Goal: Answer question/provide support: Share knowledge or assist other users

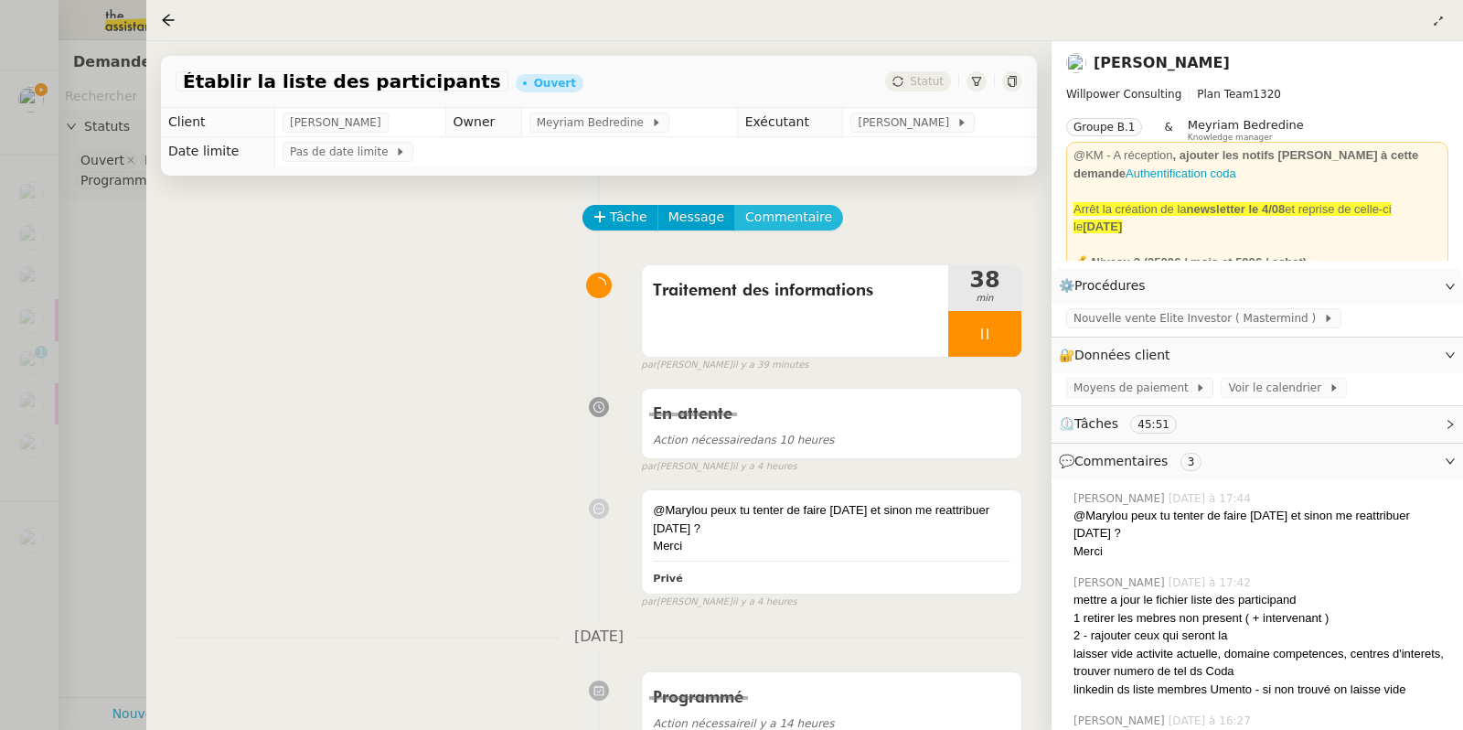
click at [773, 220] on span "Commentaire" at bounding box center [788, 217] width 87 height 21
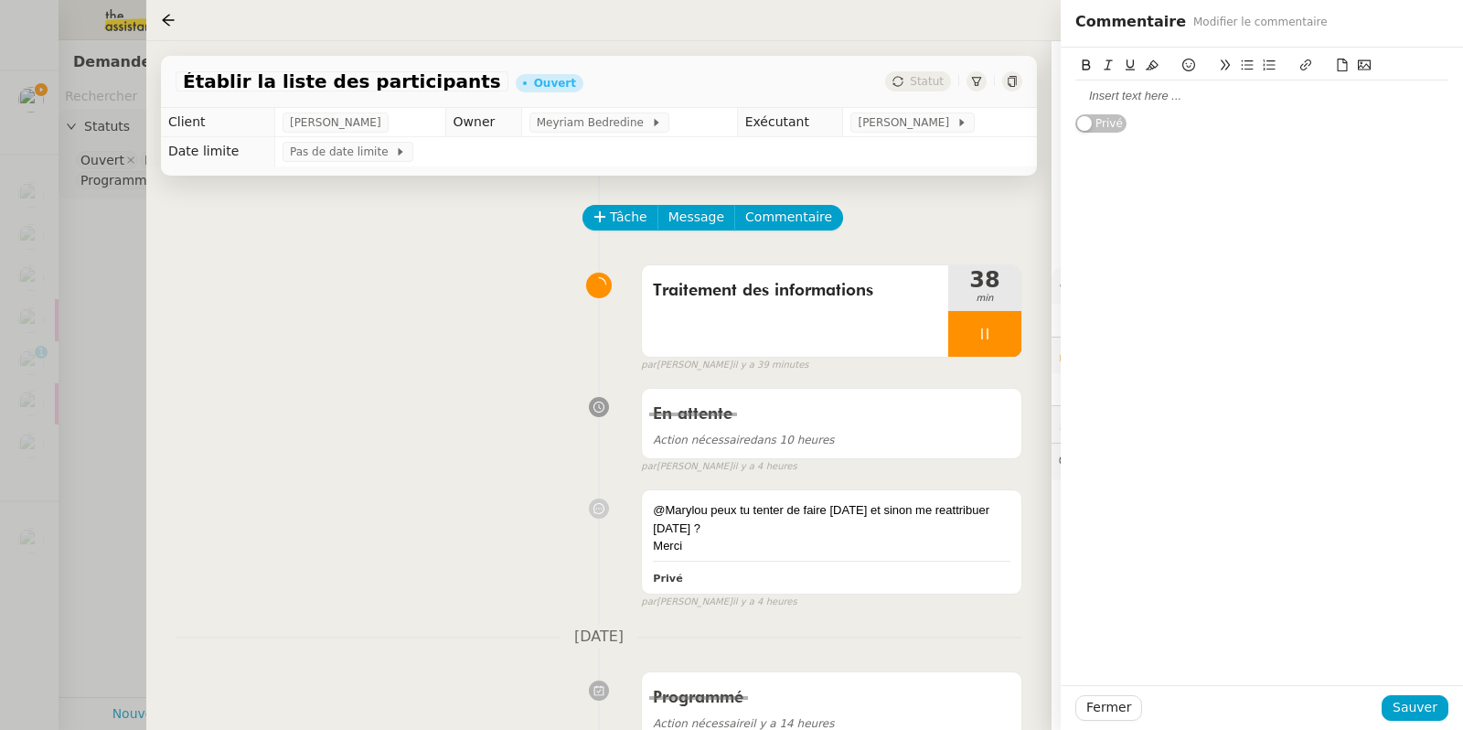
click at [1097, 98] on div at bounding box center [1261, 96] width 373 height 16
drag, startPoint x: 1203, startPoint y: 95, endPoint x: 1165, endPoint y: 95, distance: 38.4
click at [1165, 95] on div "[PERSON_NAME] et [PERSON_NAME]" at bounding box center [1261, 96] width 373 height 16
click at [1426, 400] on span "Sauver" at bounding box center [1414, 707] width 45 height 21
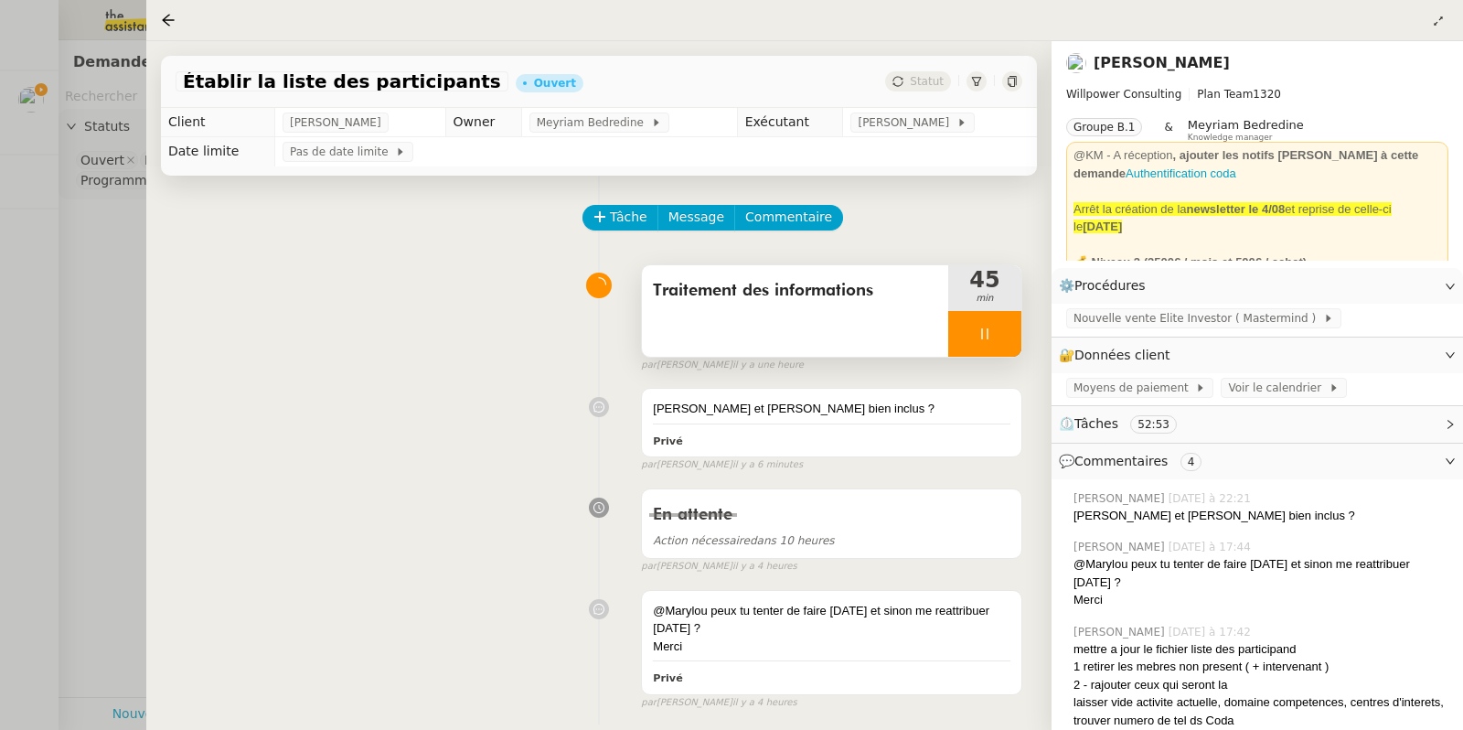
click at [994, 341] on div at bounding box center [984, 334] width 73 height 46
click at [959, 328] on icon at bounding box center [966, 333] width 15 height 15
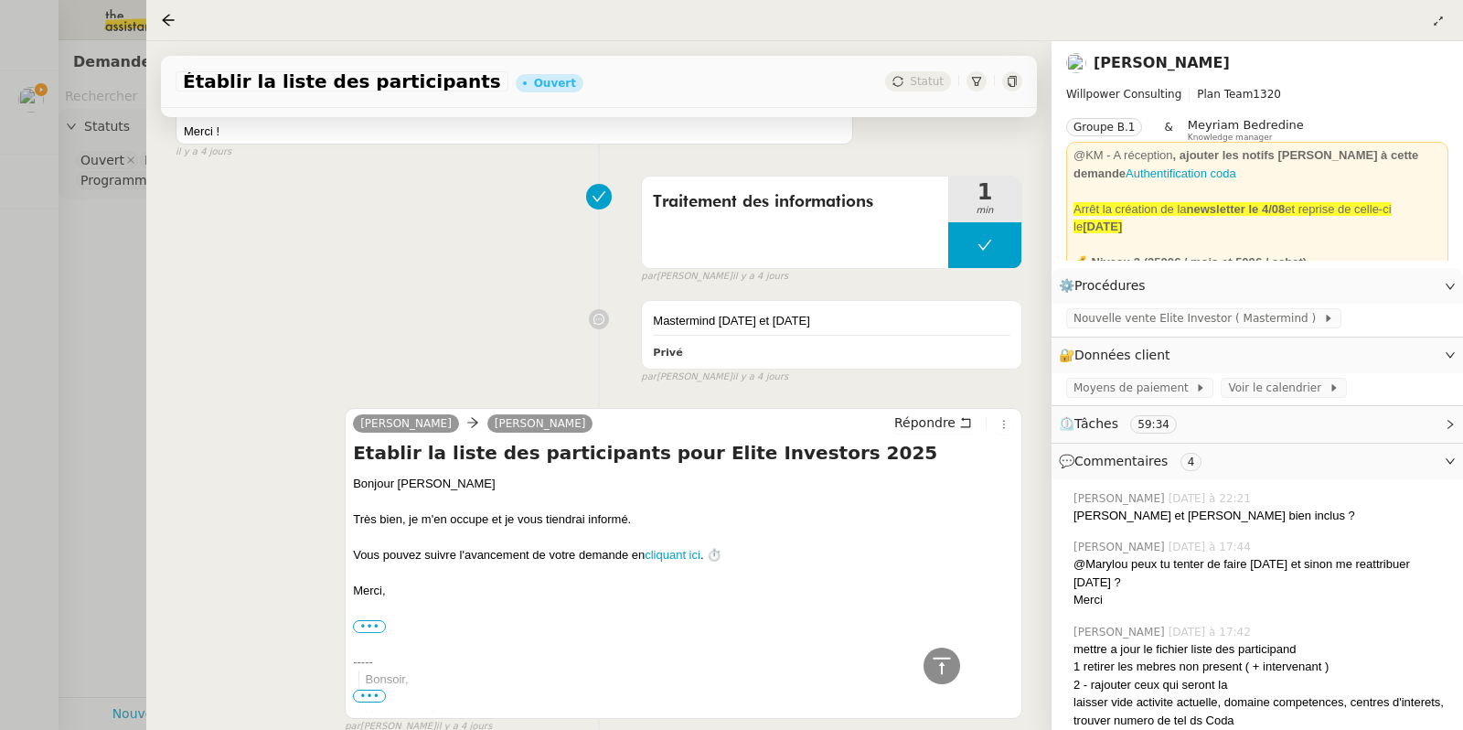
scroll to position [2455, 0]
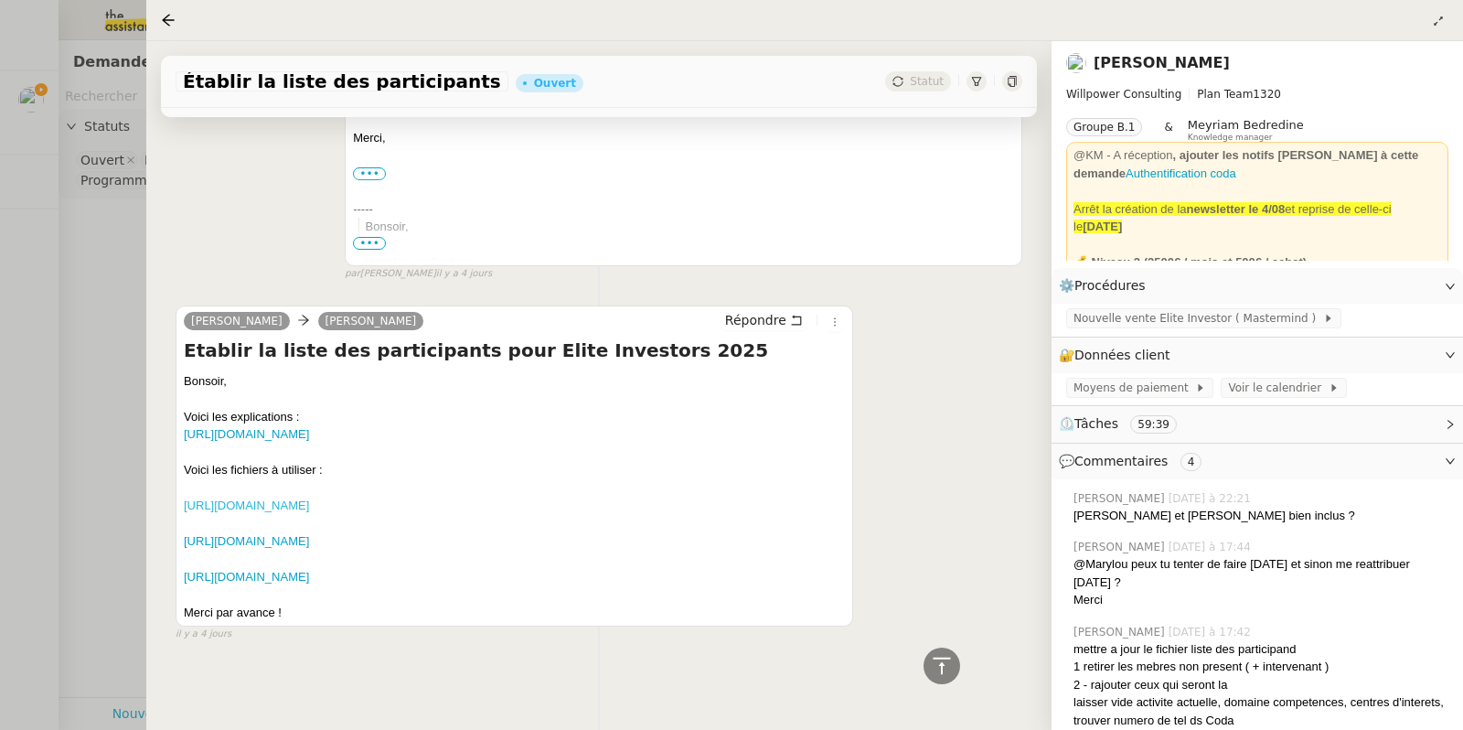
click at [309, 400] on link "[URL][DOMAIN_NAME]" at bounding box center [246, 505] width 125 height 14
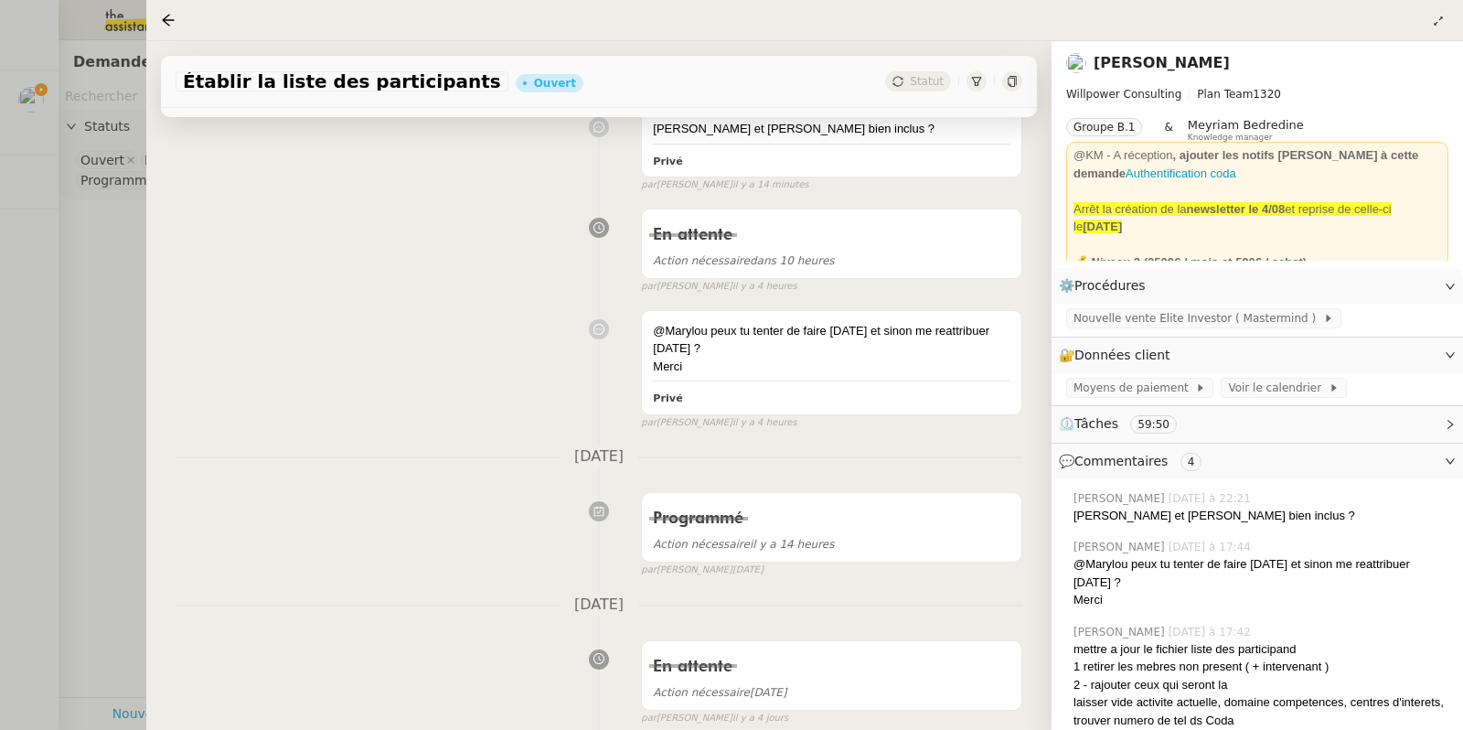
scroll to position [0, 0]
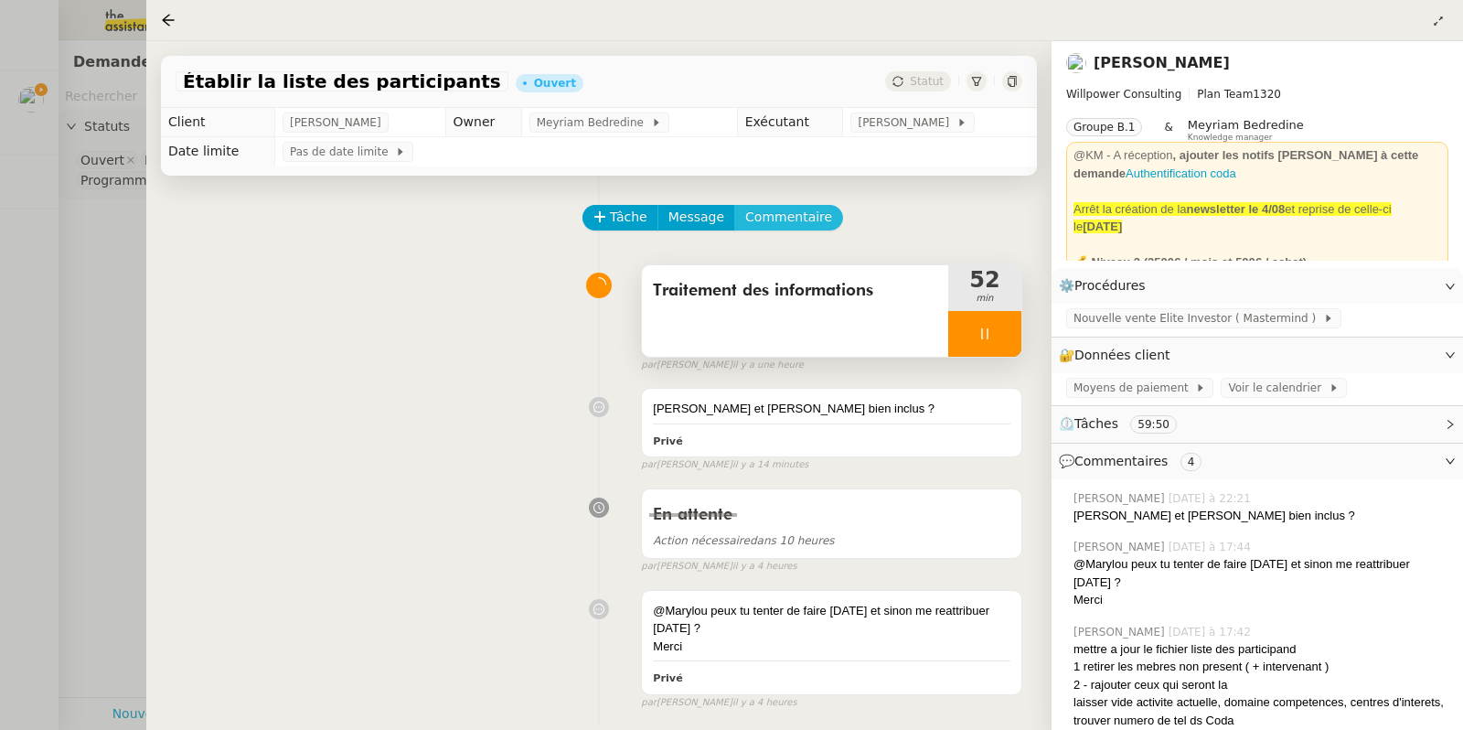
click at [770, 219] on span "Commentaire" at bounding box center [788, 217] width 87 height 21
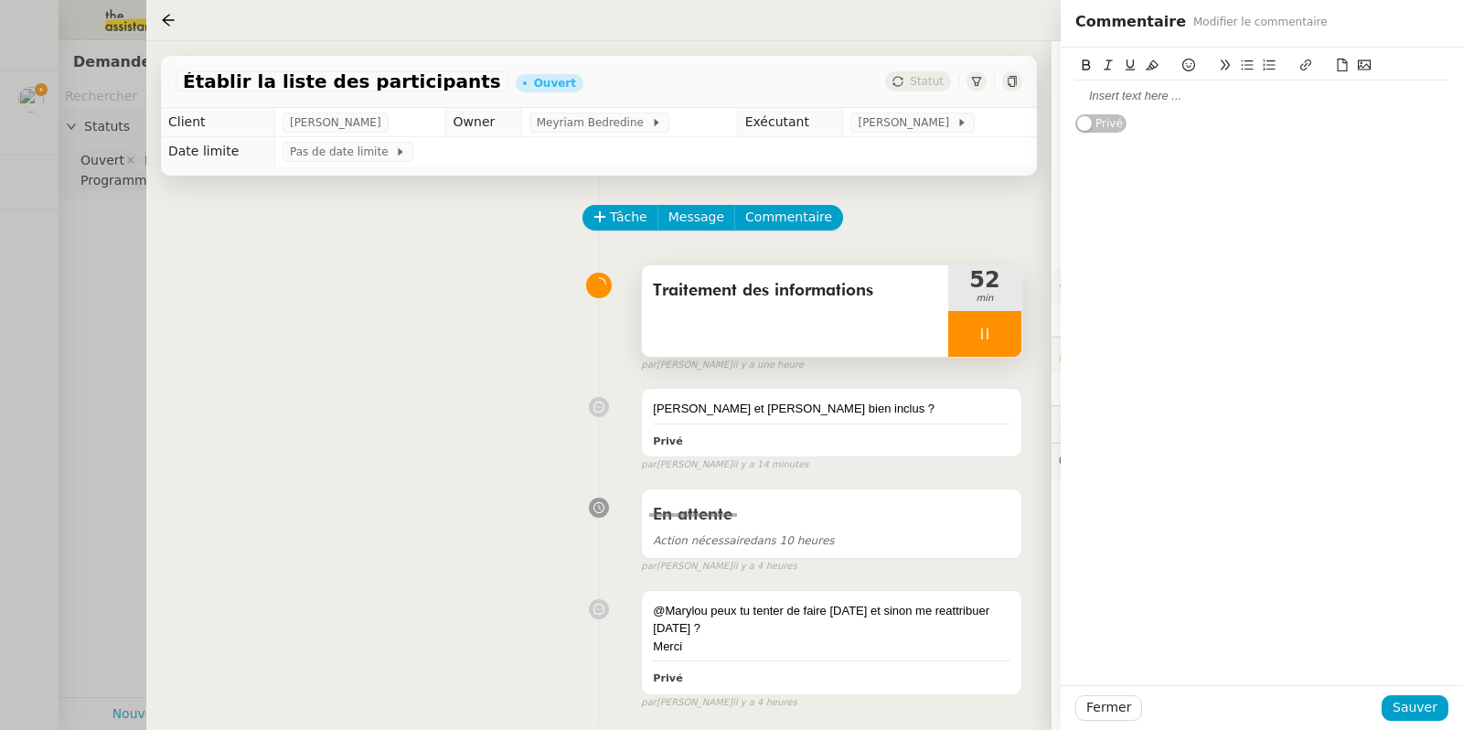
click at [1104, 91] on div at bounding box center [1261, 96] width 373 height 16
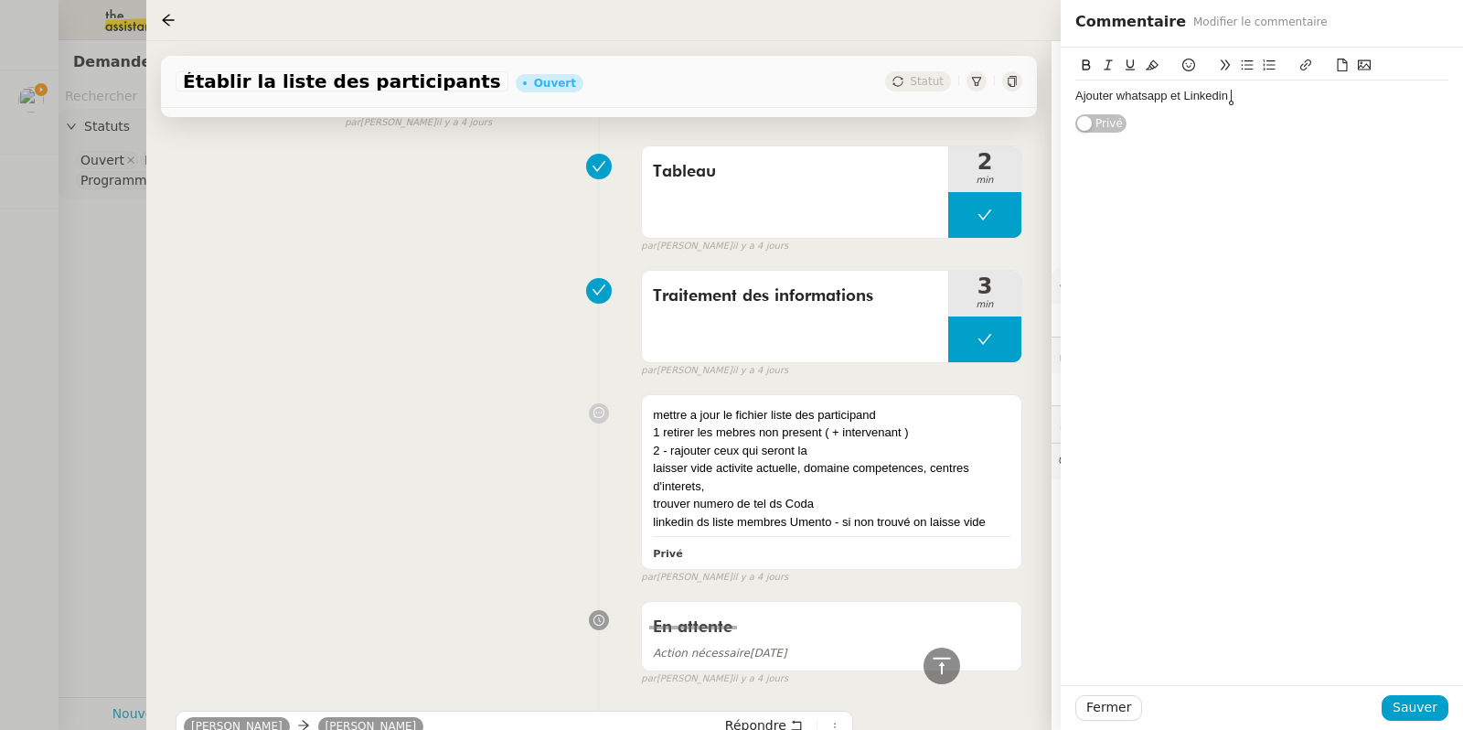
scroll to position [1567, 0]
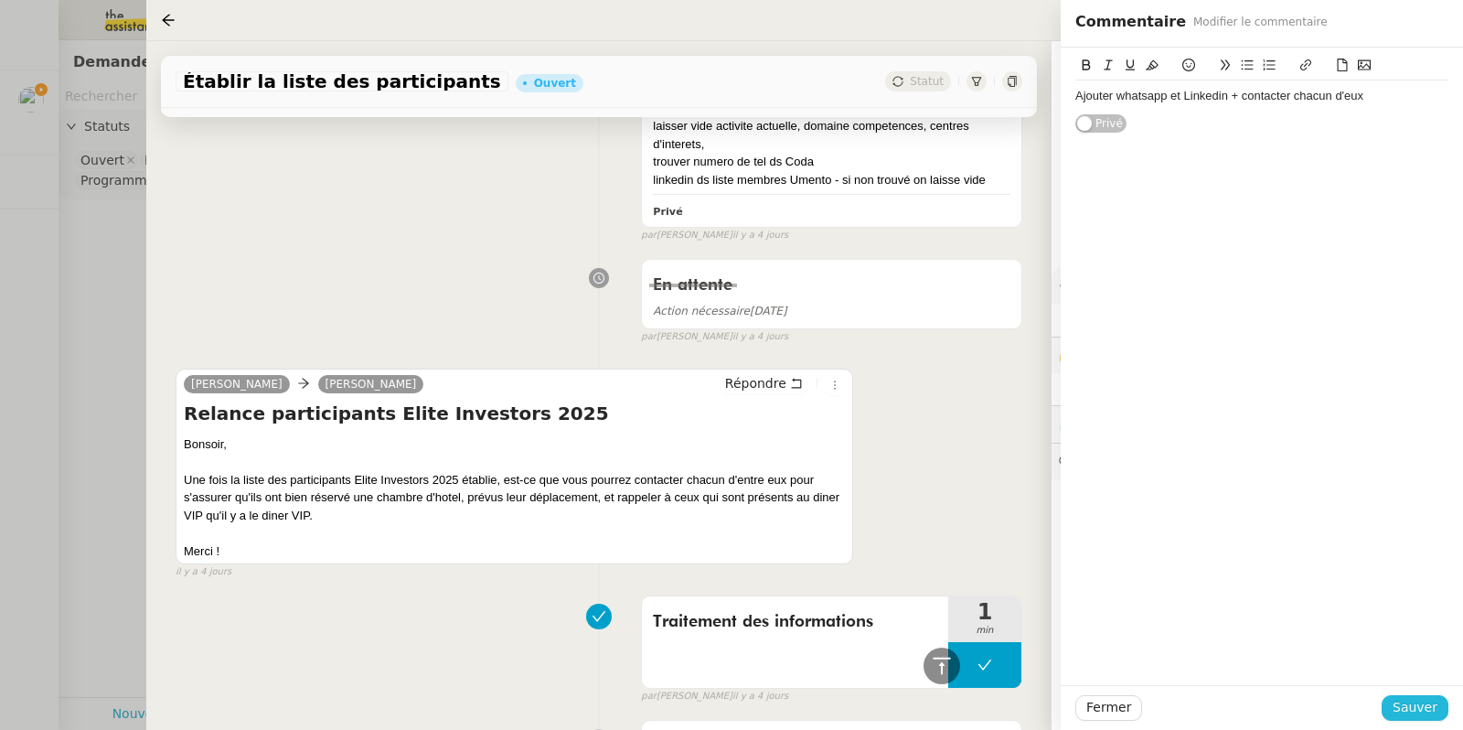
click at [1397, 400] on span "Sauver" at bounding box center [1414, 707] width 45 height 21
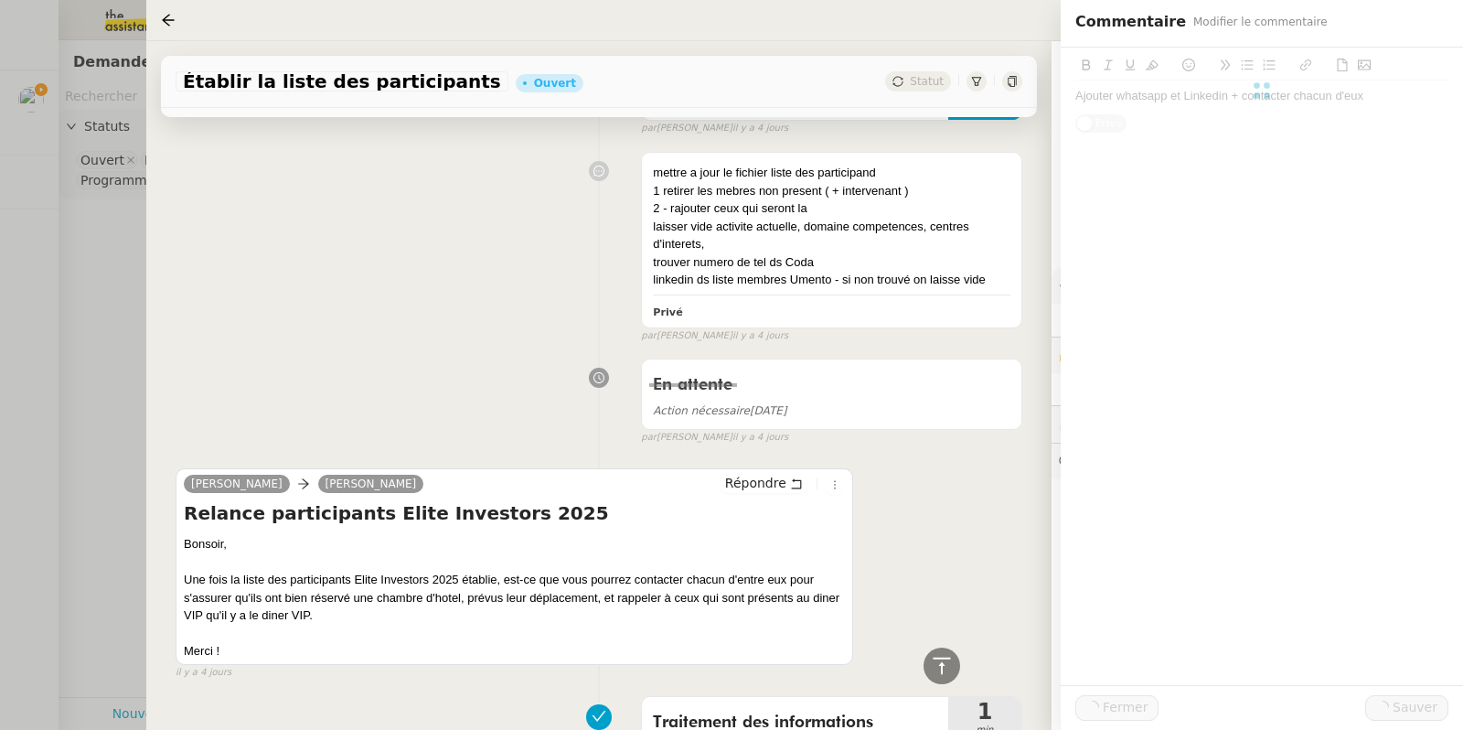
scroll to position [1667, 0]
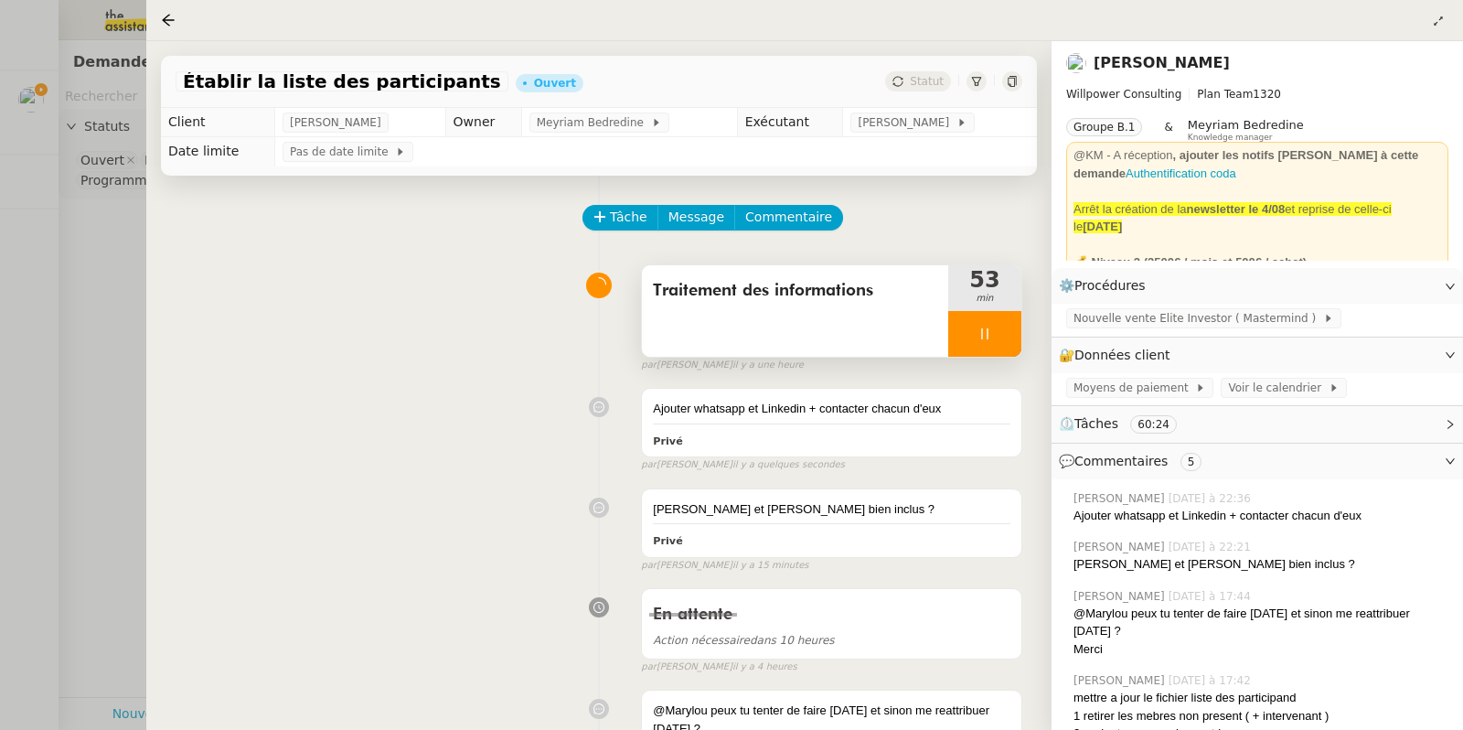
click at [953, 342] on div at bounding box center [984, 334] width 73 height 46
drag, startPoint x: 985, startPoint y: 333, endPoint x: 971, endPoint y: 235, distance: 98.8
click at [996, 333] on icon at bounding box center [1003, 333] width 15 height 15
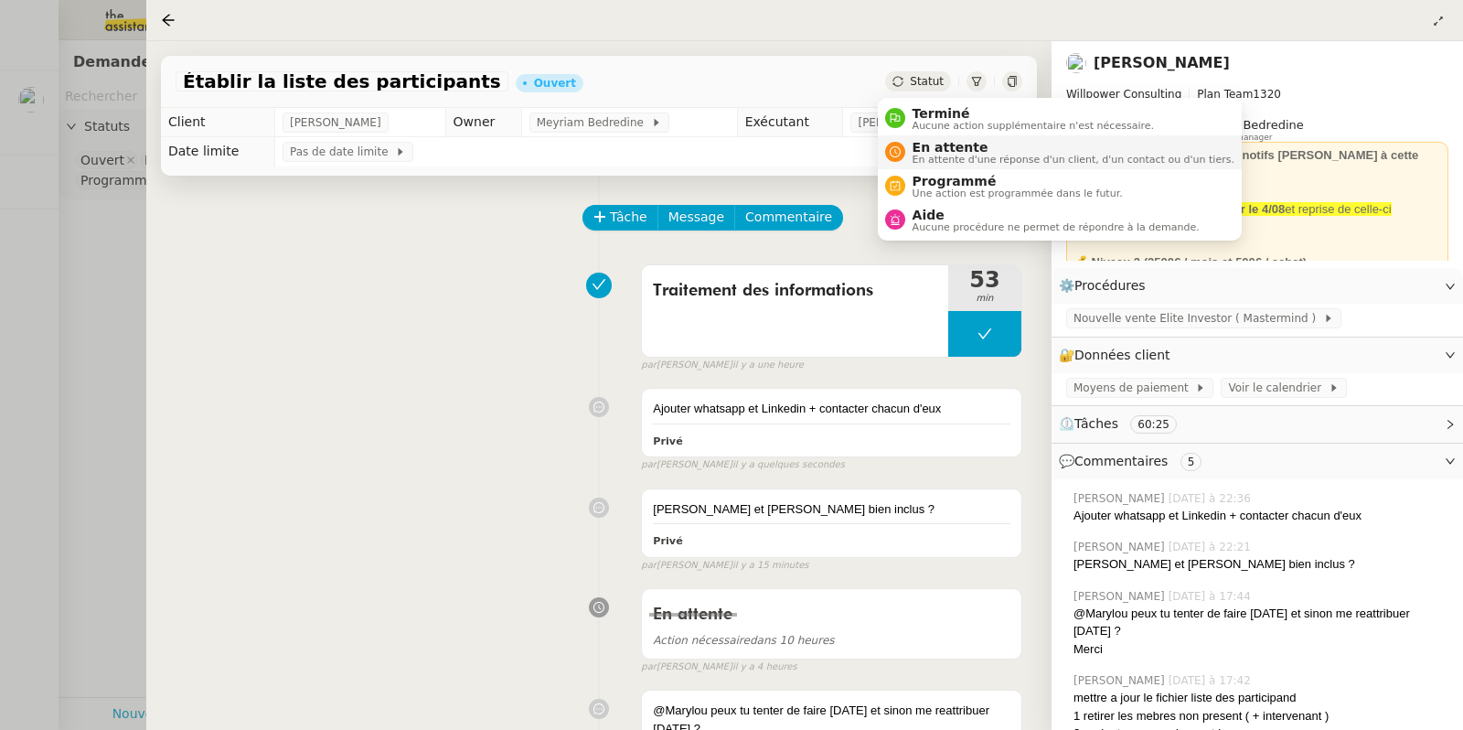
click at [931, 142] on span "En attente" at bounding box center [1073, 147] width 322 height 15
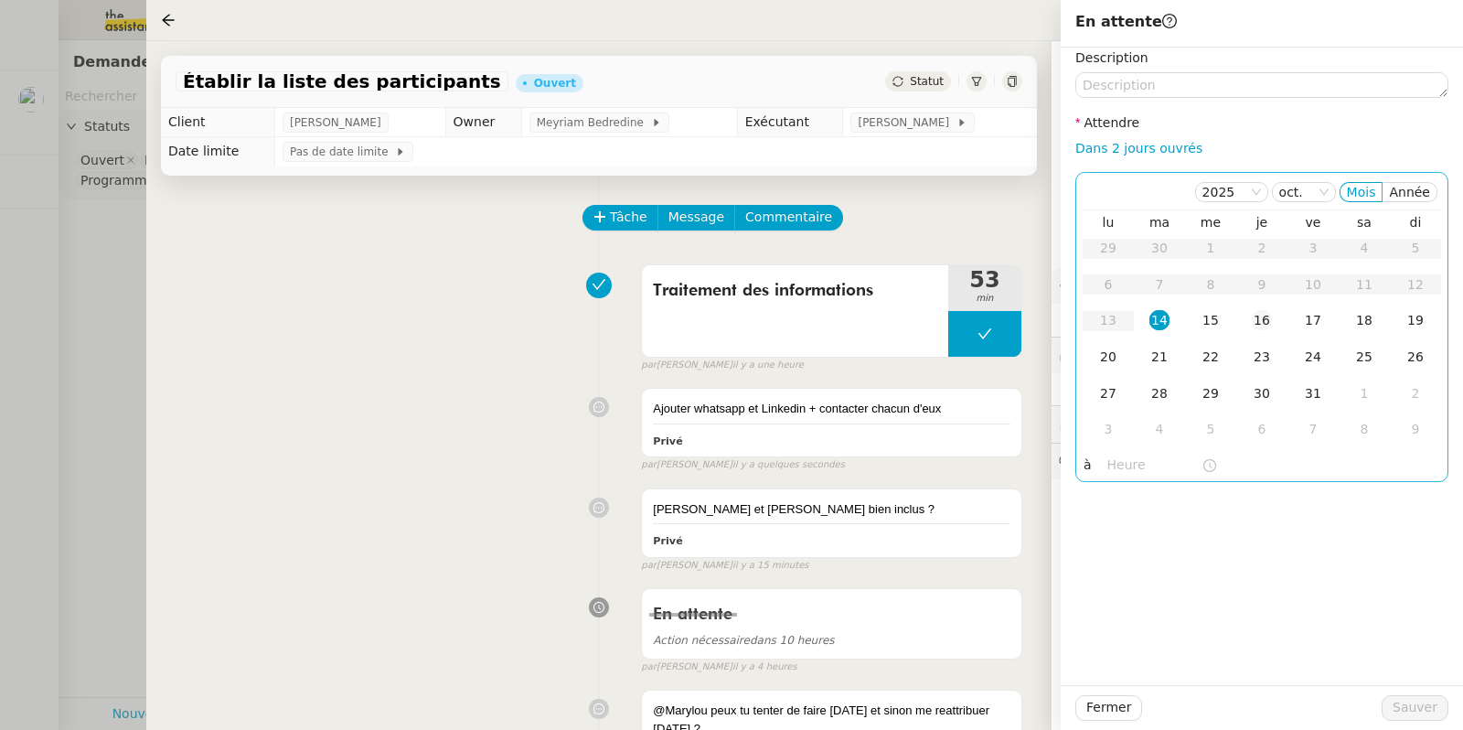
click at [1256, 318] on div "16" at bounding box center [1262, 320] width 20 height 20
click at [1126, 400] on input "text" at bounding box center [1154, 464] width 94 height 21
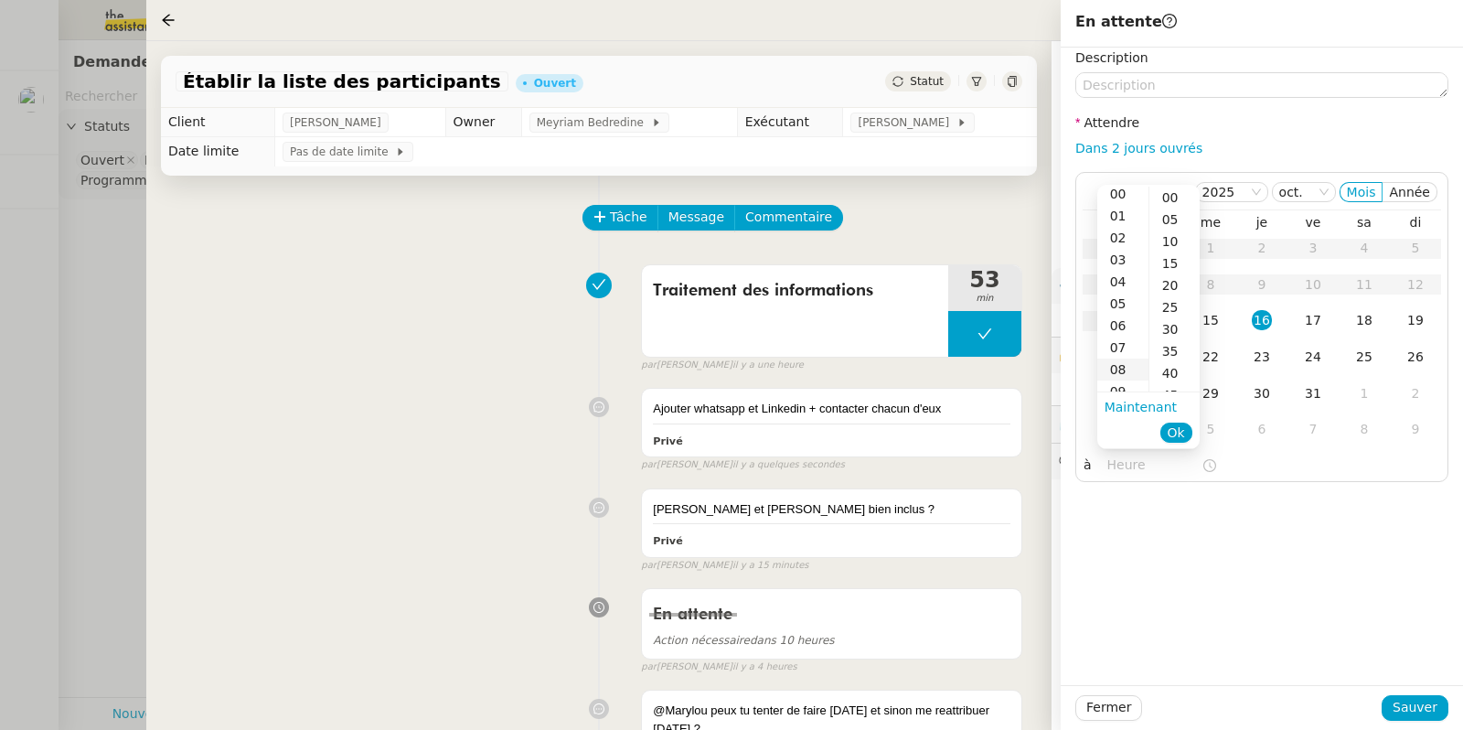
click at [1117, 364] on div "08" at bounding box center [1122, 369] width 51 height 22
click at [1158, 200] on div "00" at bounding box center [1174, 198] width 50 height 22
type input "08:00"
drag, startPoint x: 1232, startPoint y: 565, endPoint x: 1321, endPoint y: 636, distance: 114.5
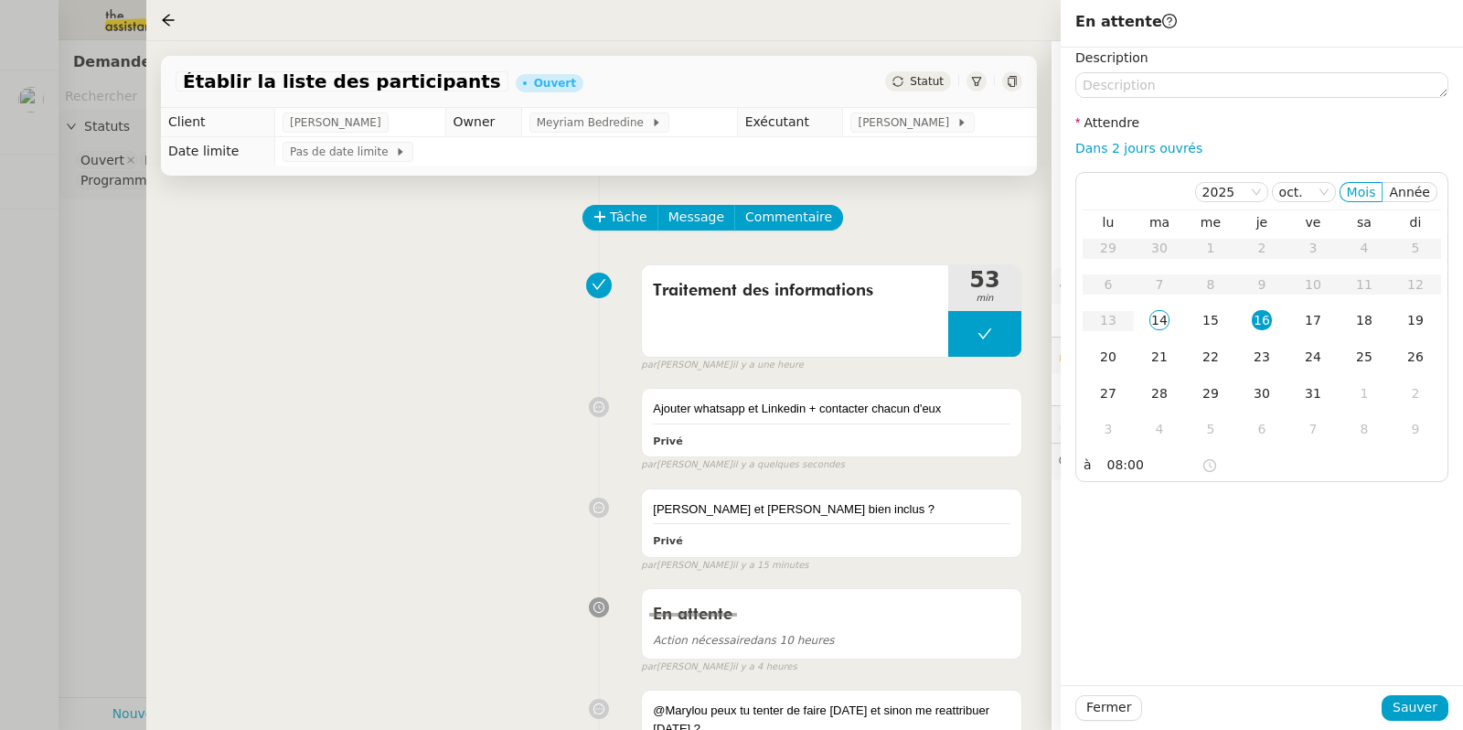
click at [1237, 400] on div "Description Attendre Dans 2 jours ouvrés [DATE] Mois Année lu ma me je ve sa di…" at bounding box center [1262, 366] width 402 height 637
click at [1413, 400] on span "Sauver" at bounding box center [1414, 707] width 45 height 21
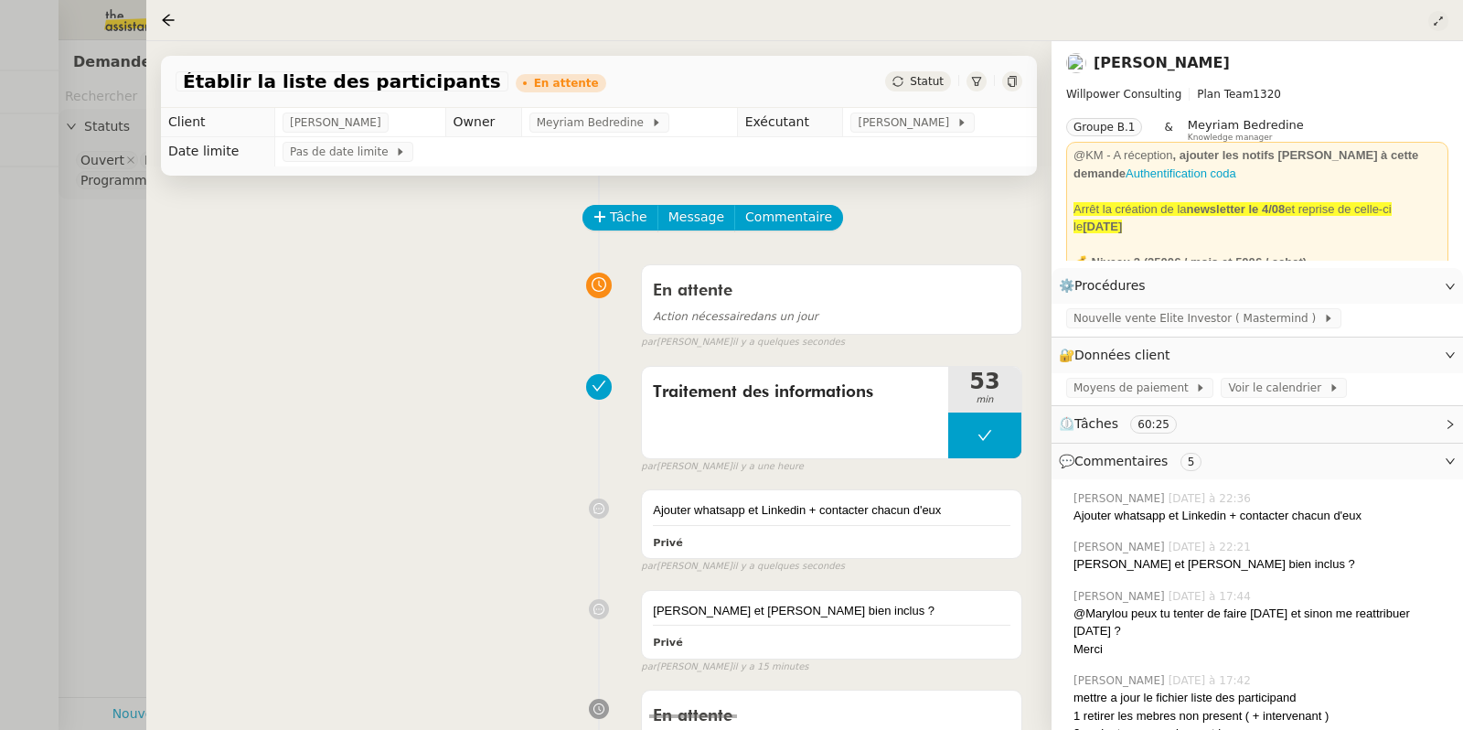
click at [1435, 16] on icon at bounding box center [1438, 21] width 11 height 11
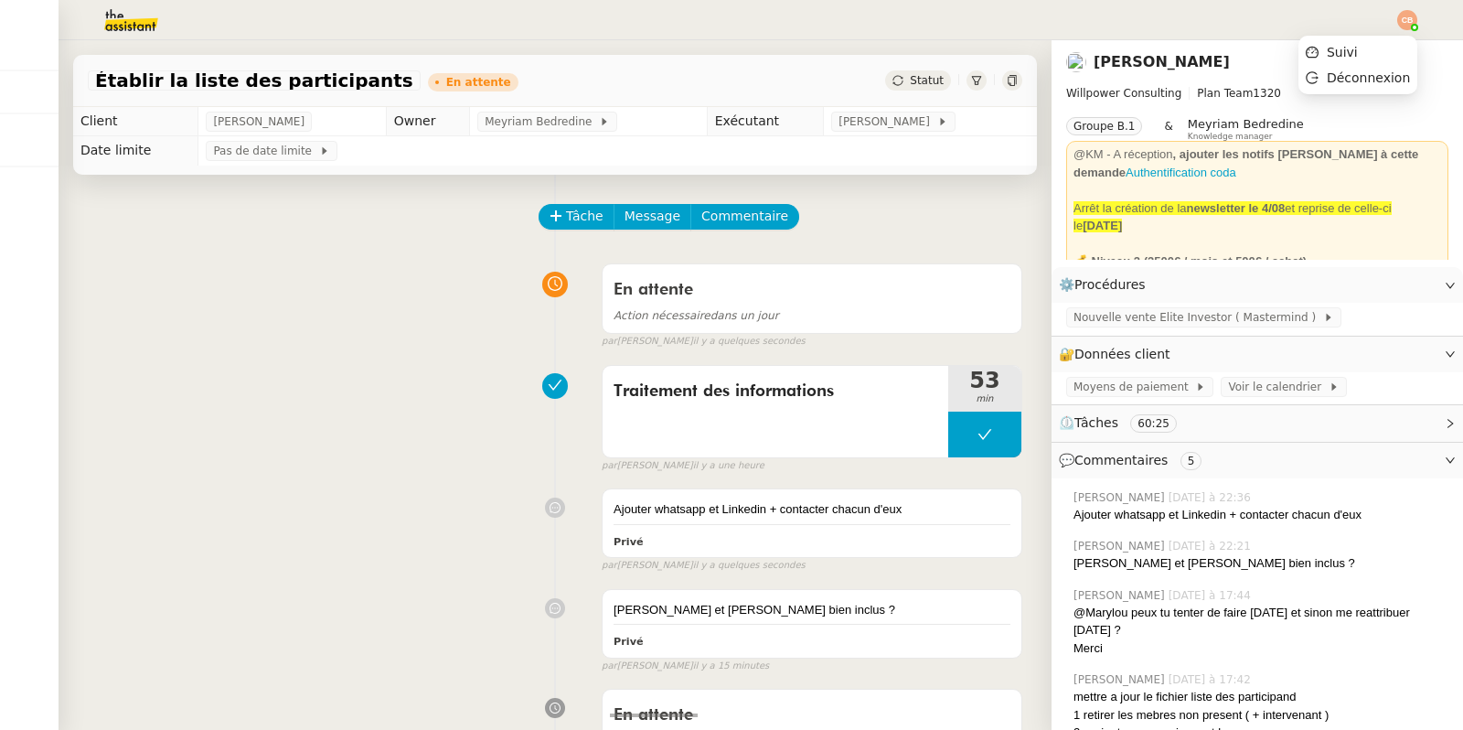
click at [1409, 24] on img at bounding box center [1407, 20] width 20 height 20
click at [1339, 45] on span "Suivi" at bounding box center [1342, 52] width 31 height 15
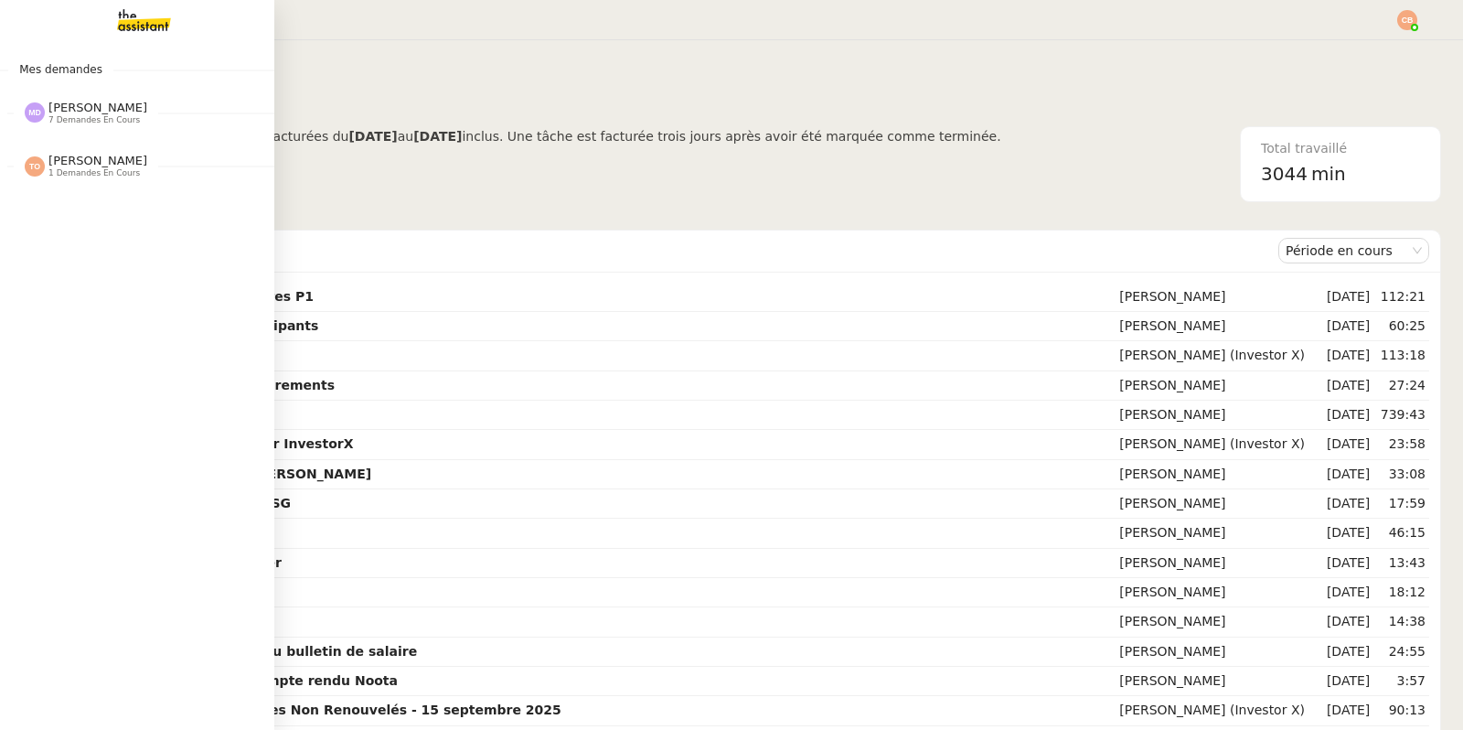
click at [63, 108] on span "[PERSON_NAME]" at bounding box center [97, 108] width 99 height 14
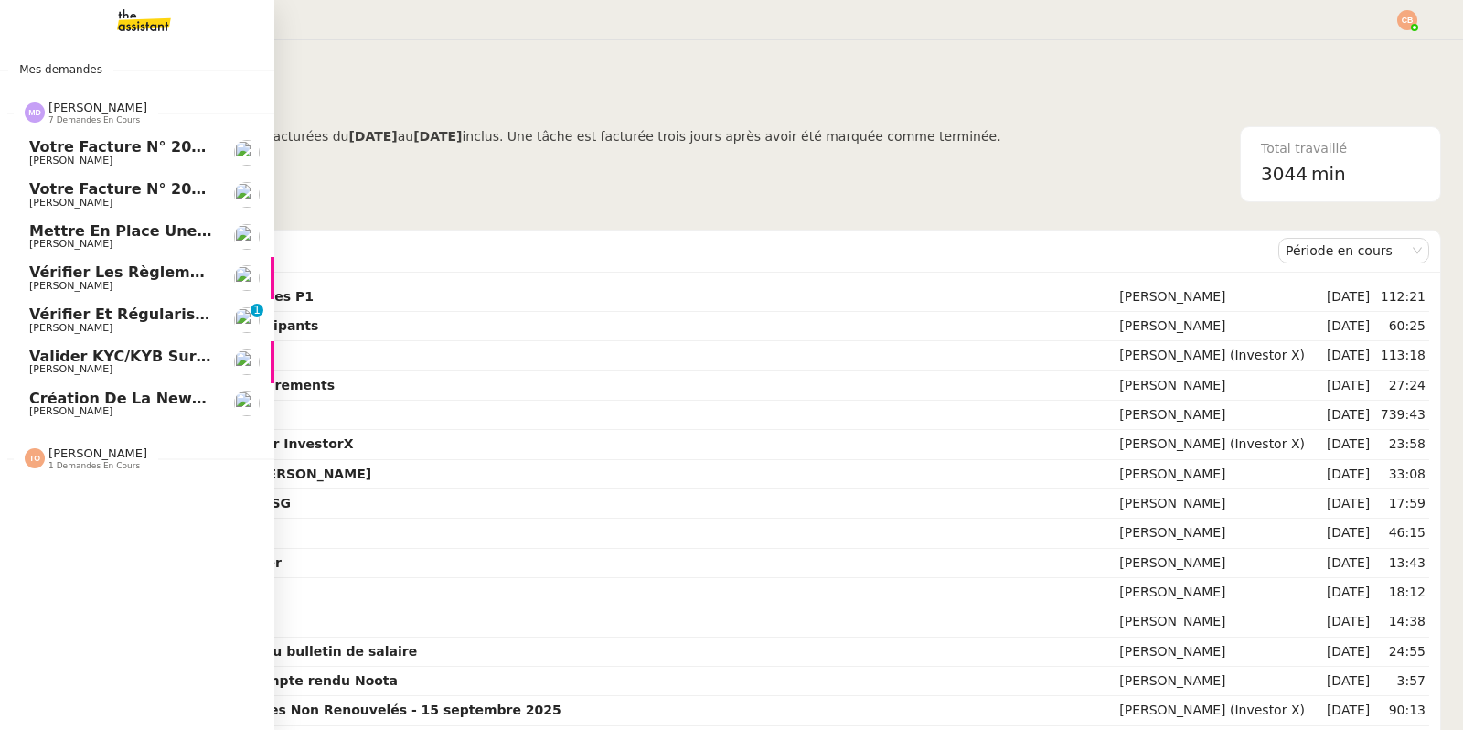
click at [96, 400] on span "Création de la newsletter UMento - Circle - [DATE]" at bounding box center [239, 397] width 421 height 17
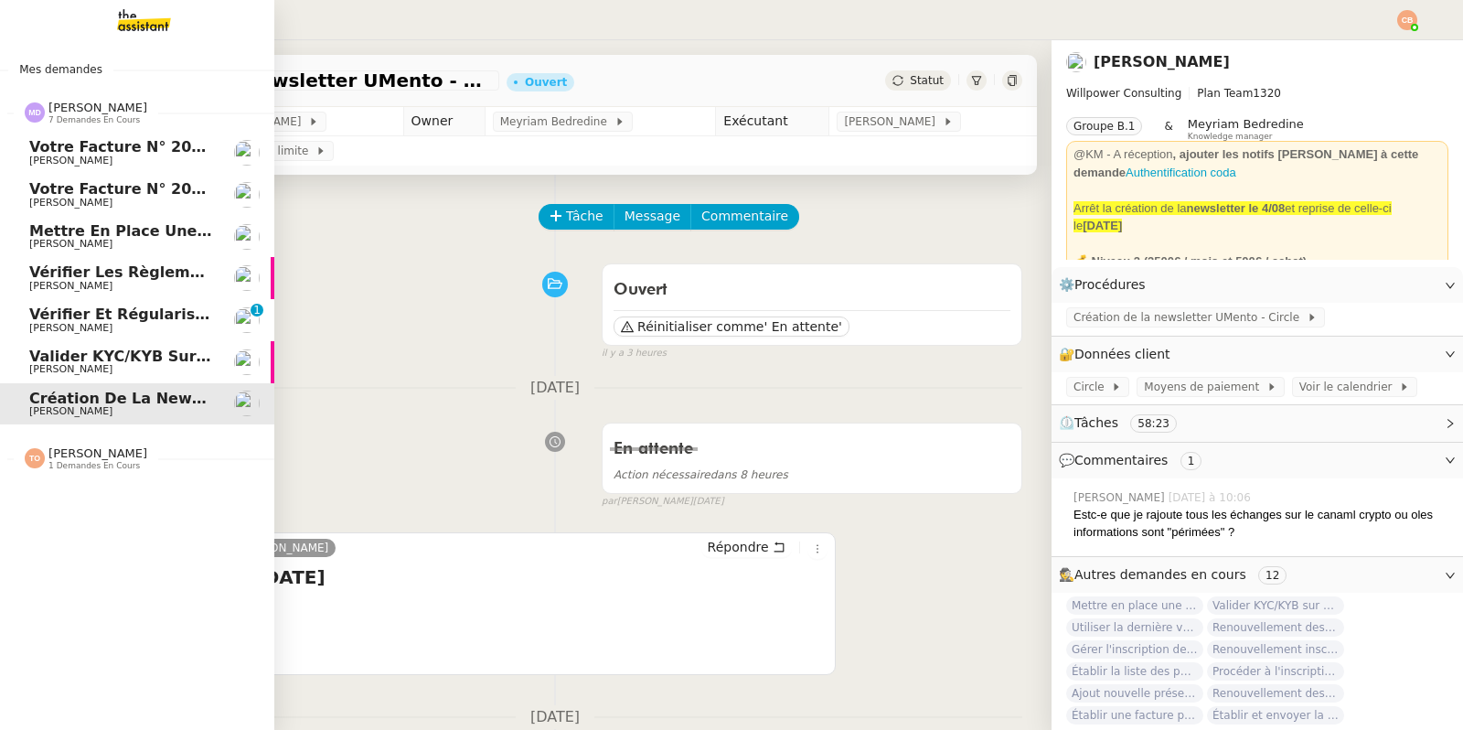
click at [58, 360] on span "Valider KYC/KYB sur Overlord" at bounding box center [151, 355] width 244 height 17
